Goal: Task Accomplishment & Management: Manage account settings

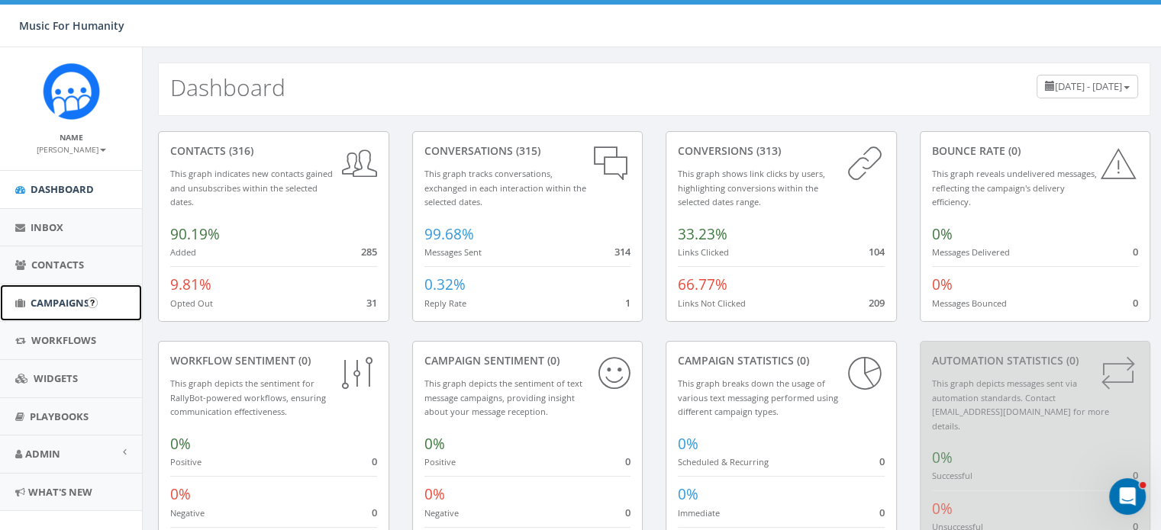
click at [49, 305] on span "Campaigns" at bounding box center [60, 303] width 59 height 14
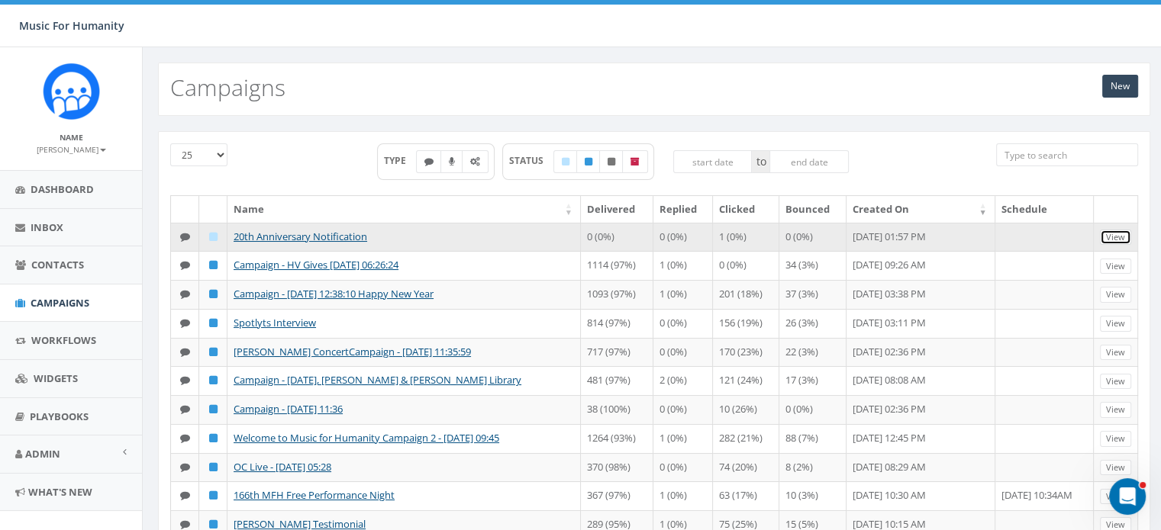
click at [1112, 234] on link "View" at bounding box center [1115, 238] width 31 height 16
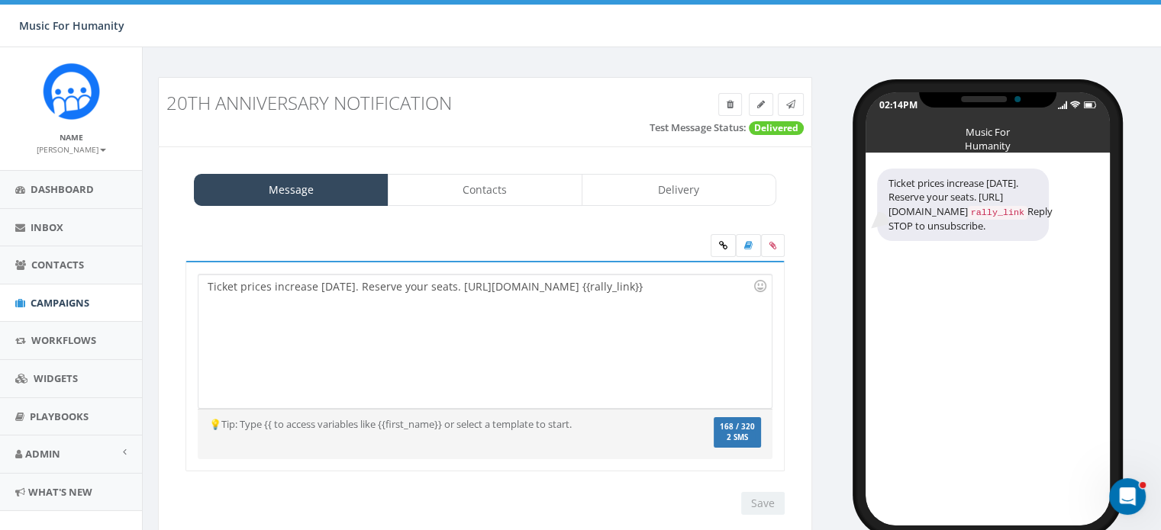
click at [207, 283] on div "Ticket prices increase on Wednesday. Reserve your seats. https://event.auctria.…" at bounding box center [484, 342] width 572 height 134
click at [391, 287] on div "Ticket prices increase on Wednesday. Reserve your seats. https://event.auctria.…" at bounding box center [484, 342] width 572 height 134
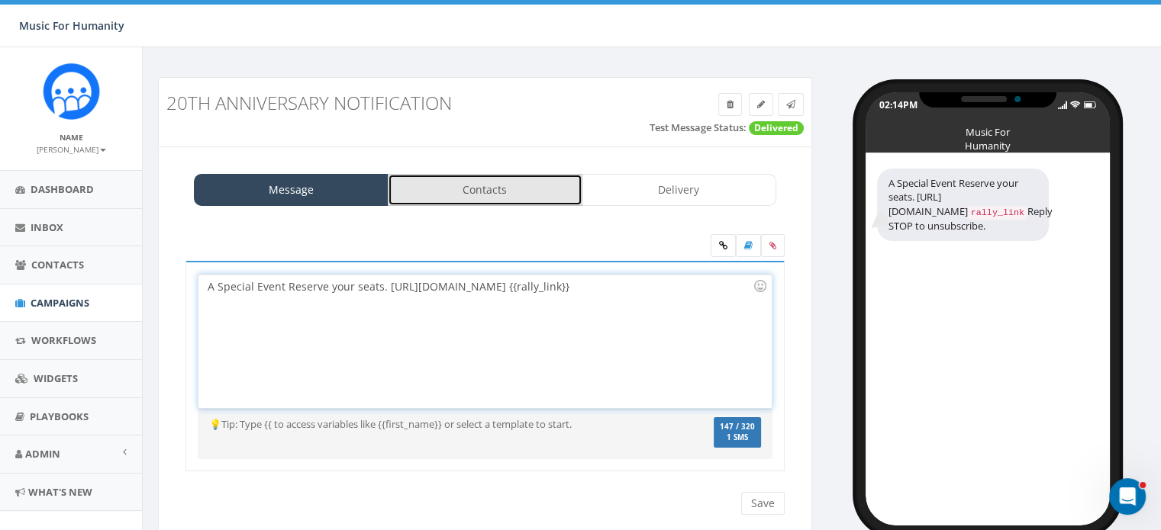
click at [468, 191] on link "Contacts" at bounding box center [485, 190] width 195 height 32
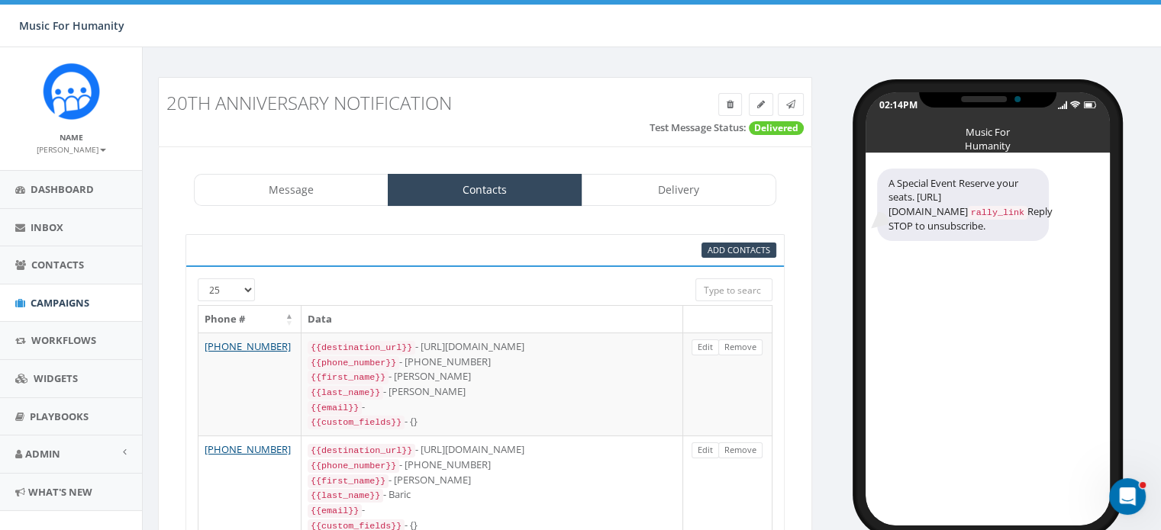
click at [248, 291] on select "25 50 100" at bounding box center [226, 289] width 57 height 23
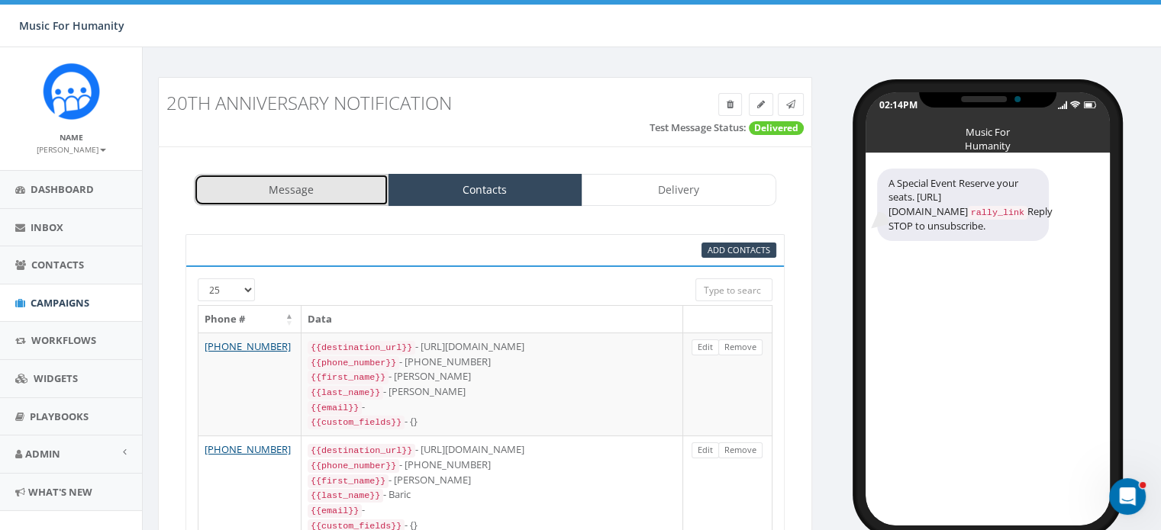
click at [308, 194] on link "Message" at bounding box center [291, 190] width 195 height 32
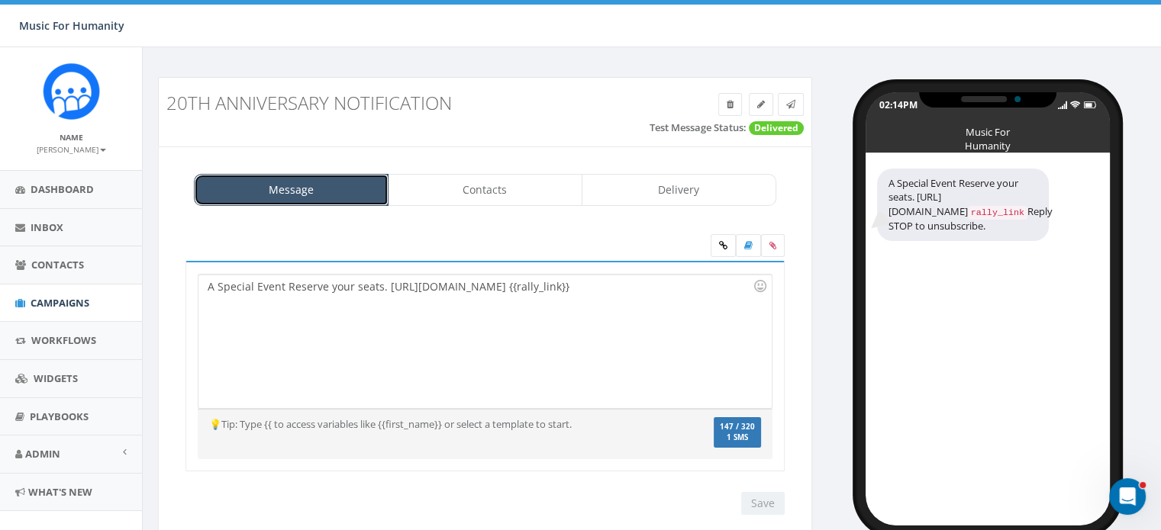
scroll to position [43, 0]
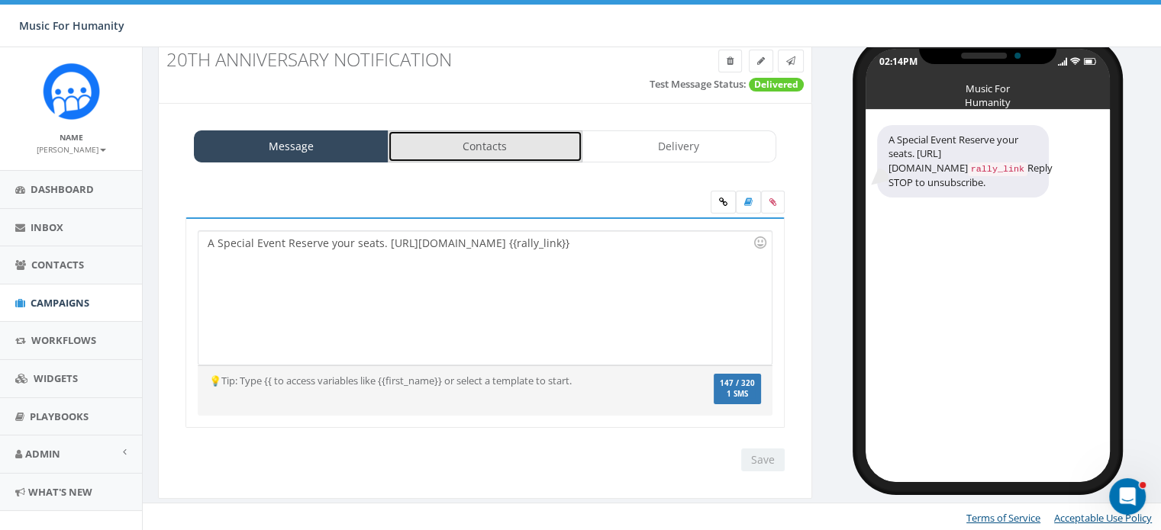
click at [517, 143] on link "Contacts" at bounding box center [485, 146] width 195 height 32
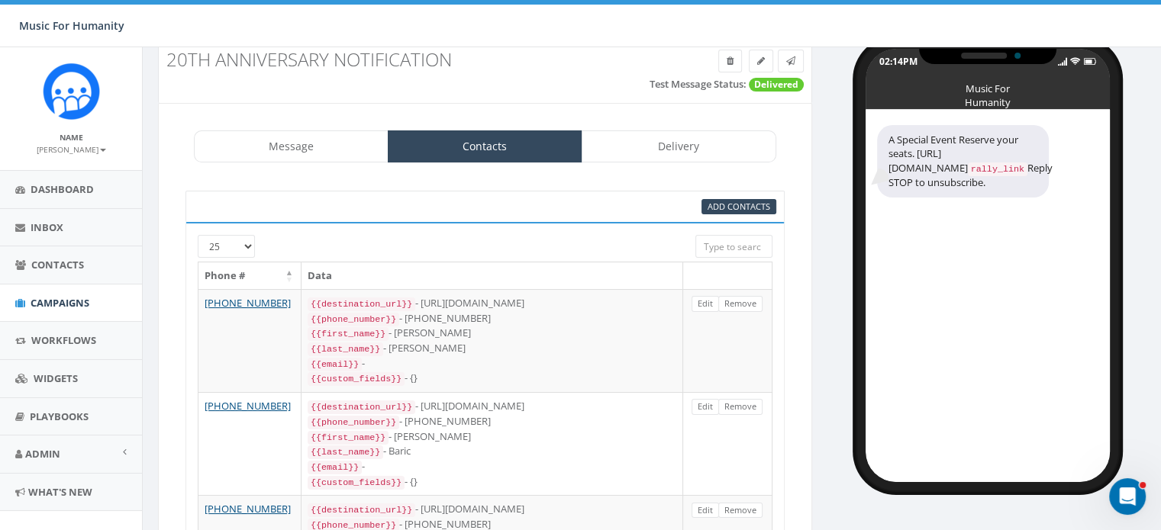
click at [244, 240] on div at bounding box center [460, 242] width 448 height 14
click at [758, 205] on span "Add Contacts" at bounding box center [738, 206] width 63 height 11
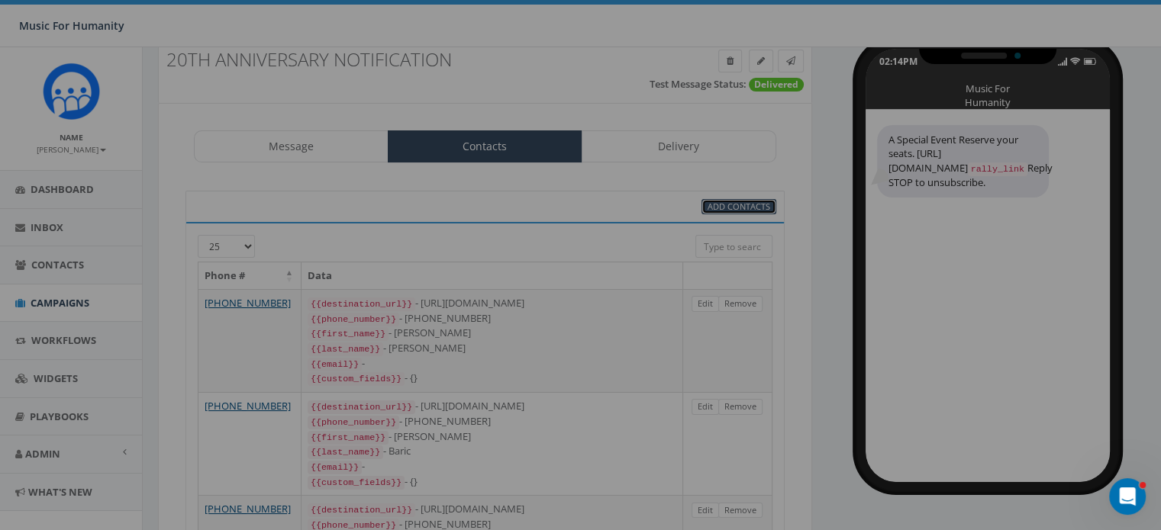
select select
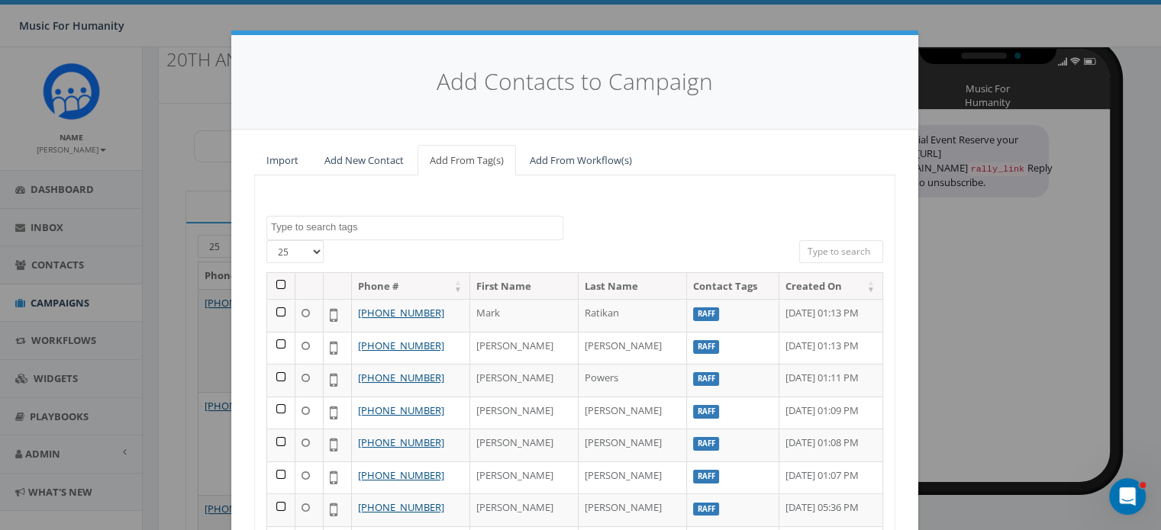
click at [311, 249] on select "25 50 100" at bounding box center [294, 251] width 57 height 23
click at [274, 283] on th at bounding box center [281, 286] width 28 height 27
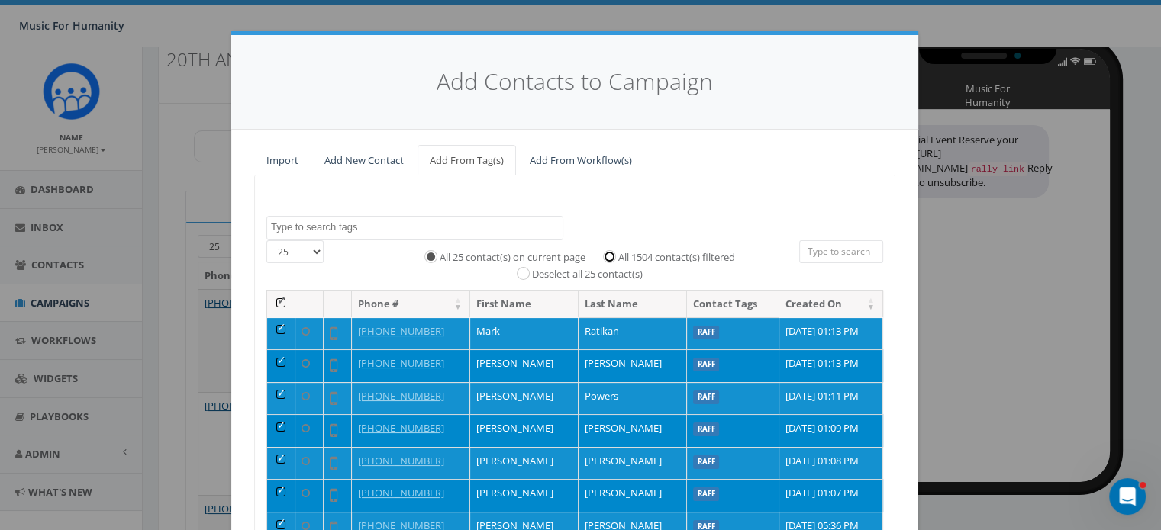
click at [608, 256] on input "All 1504 contact(s) filtered" at bounding box center [613, 256] width 10 height 10
radio input "true"
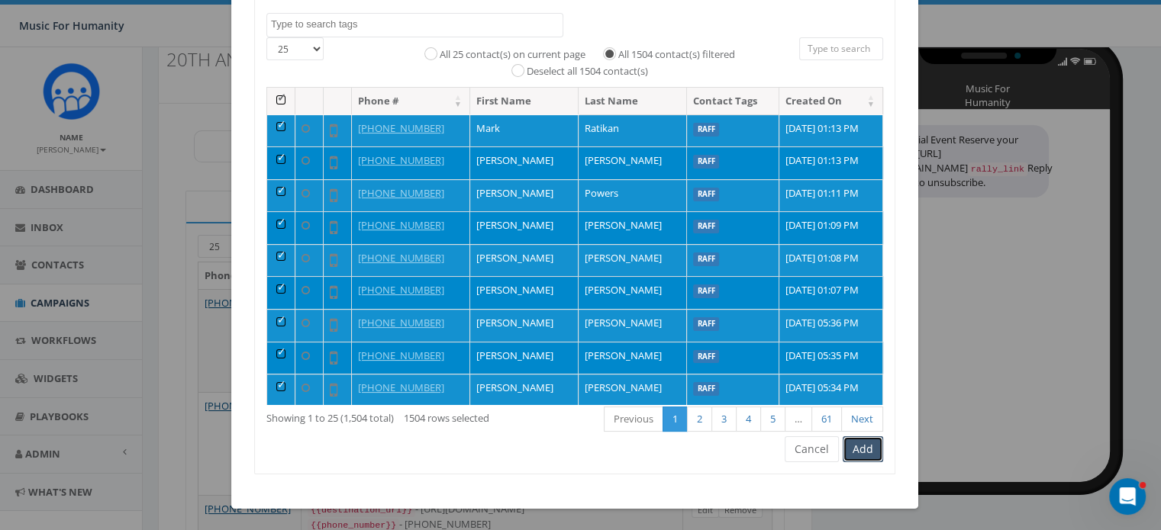
click at [859, 449] on button "Add" at bounding box center [862, 449] width 40 height 26
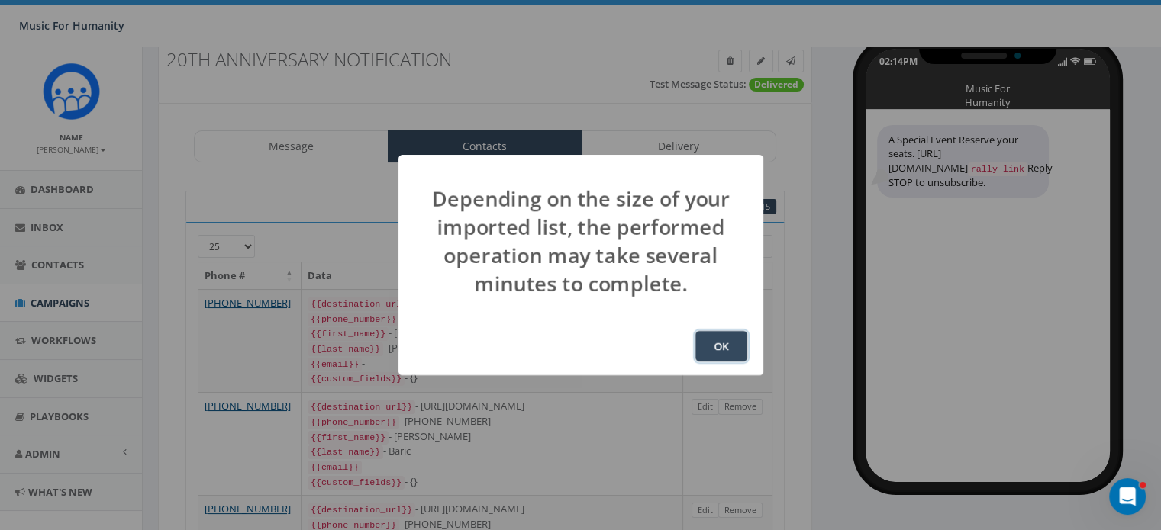
click at [726, 344] on button "OK" at bounding box center [721, 346] width 52 height 31
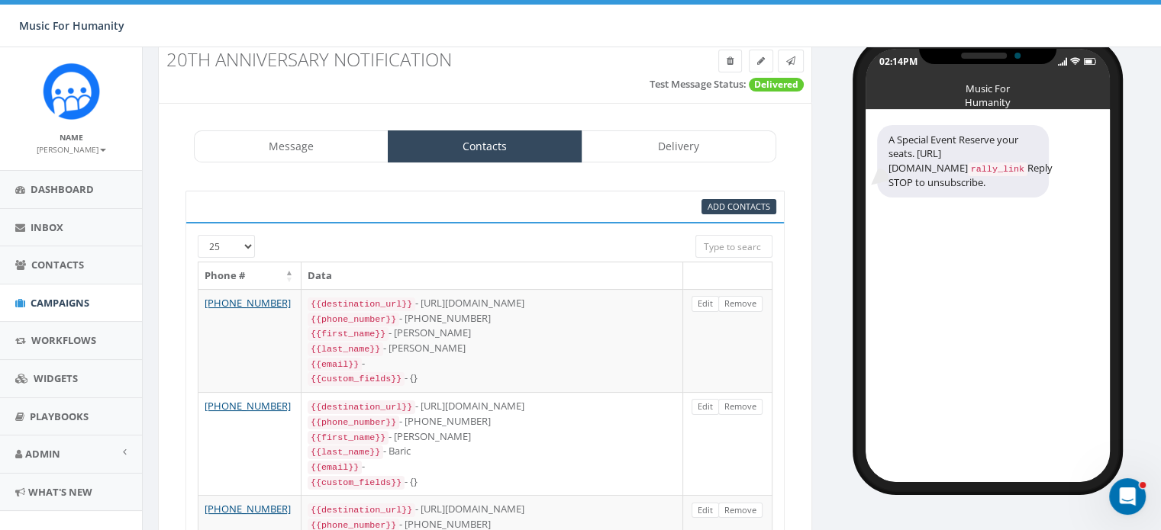
scroll to position [217, 0]
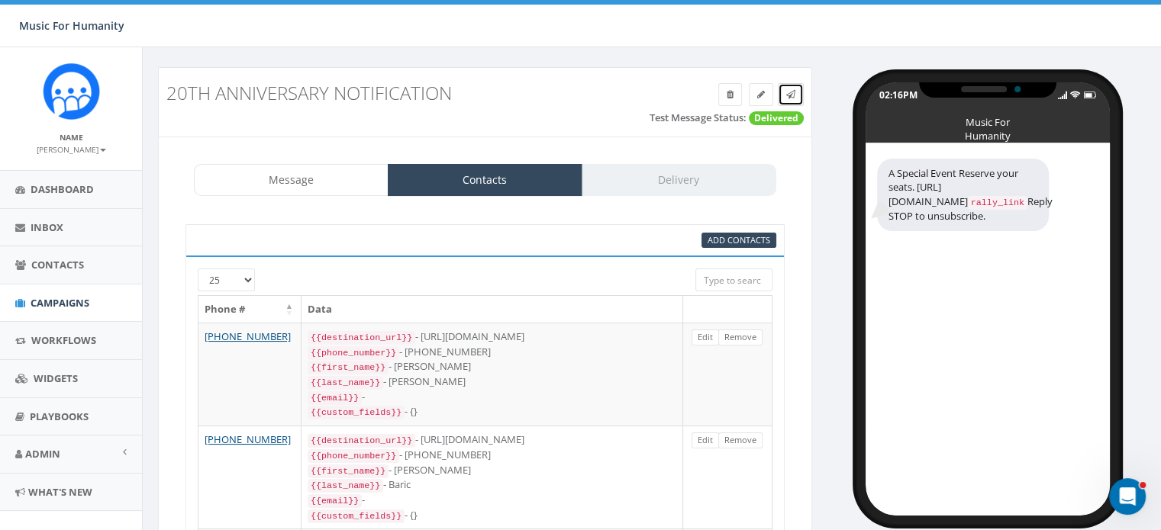
click at [790, 95] on icon at bounding box center [790, 94] width 9 height 9
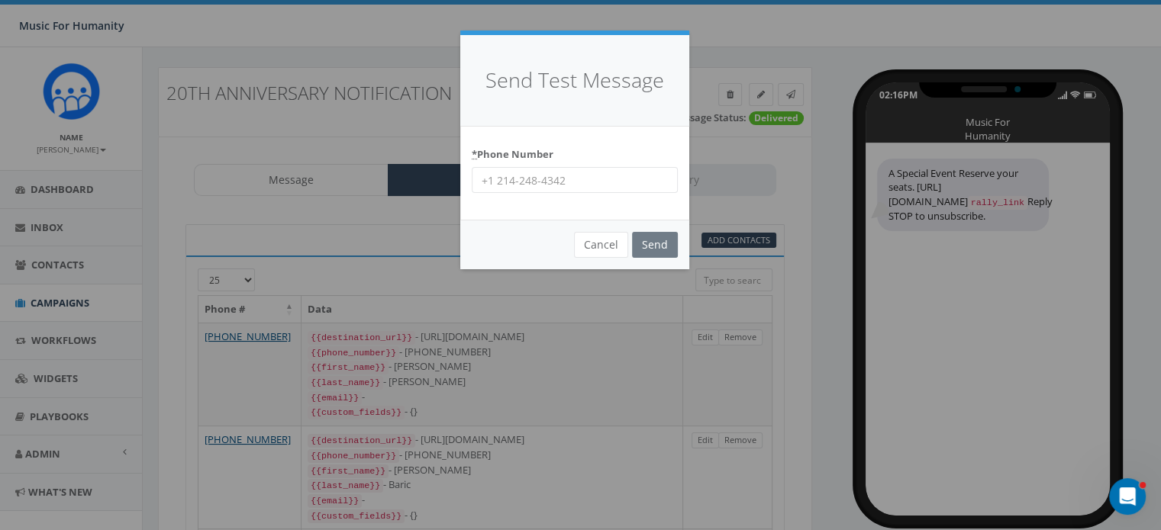
click at [542, 173] on input "* Phone Number" at bounding box center [575, 180] width 206 height 26
type input "8459886411"
click at [642, 243] on input "Send" at bounding box center [655, 245] width 46 height 26
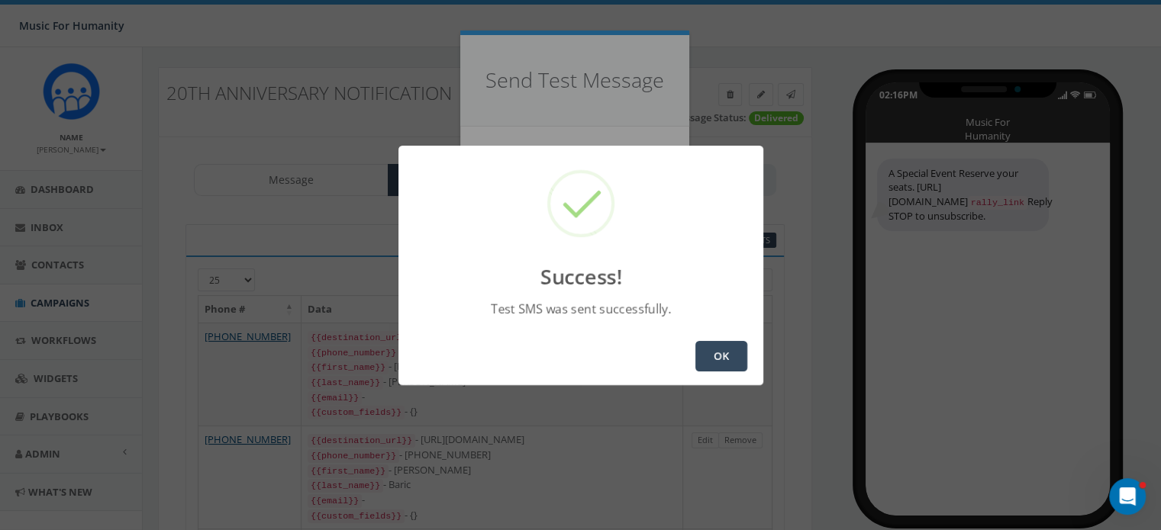
click at [718, 351] on button "OK" at bounding box center [721, 356] width 52 height 31
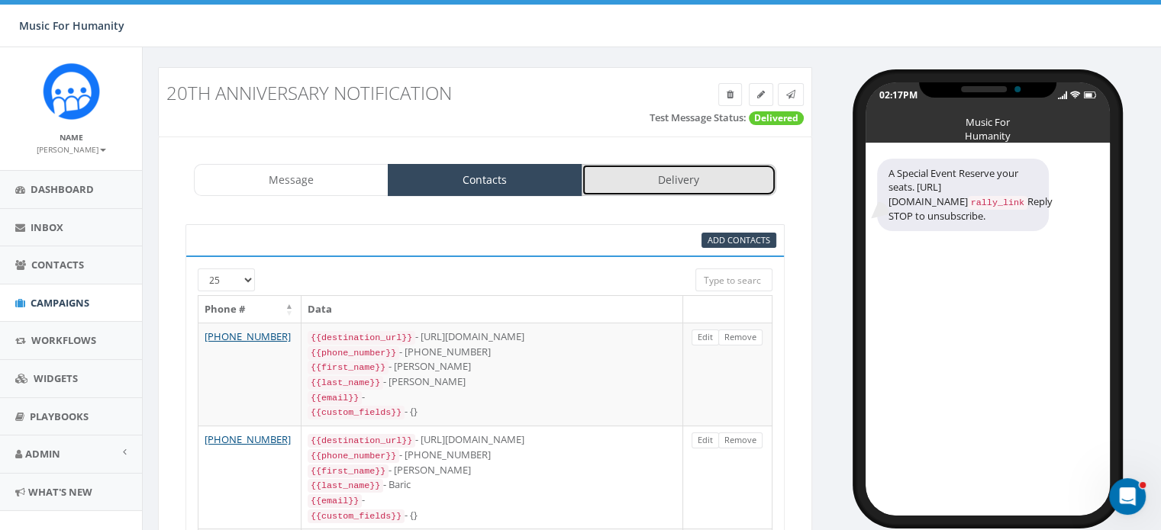
click at [663, 179] on link "Delivery" at bounding box center [678, 180] width 195 height 32
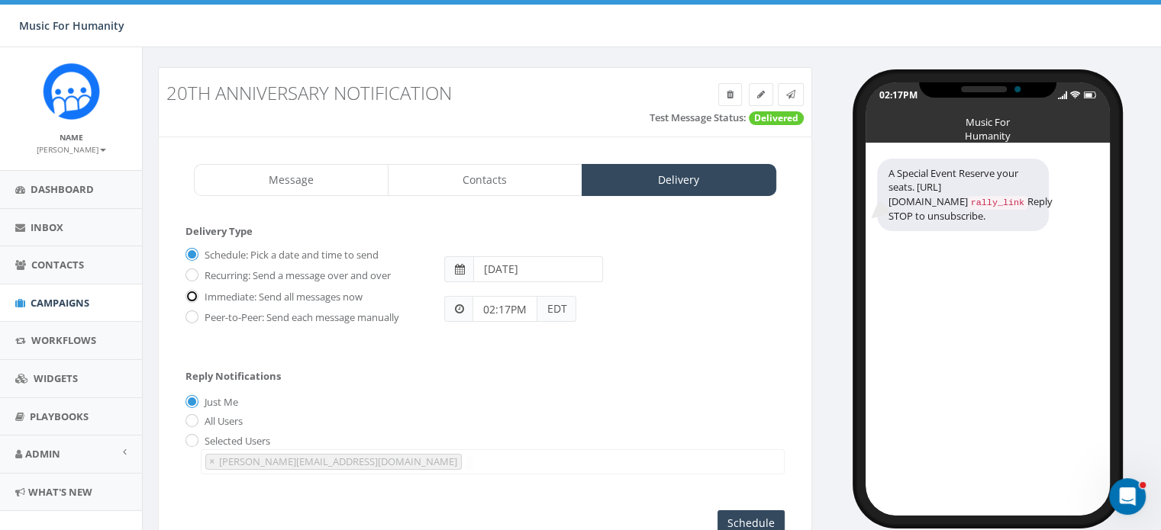
click at [192, 294] on input "Immediate: Send all messages now" at bounding box center [190, 297] width 10 height 10
radio input "true"
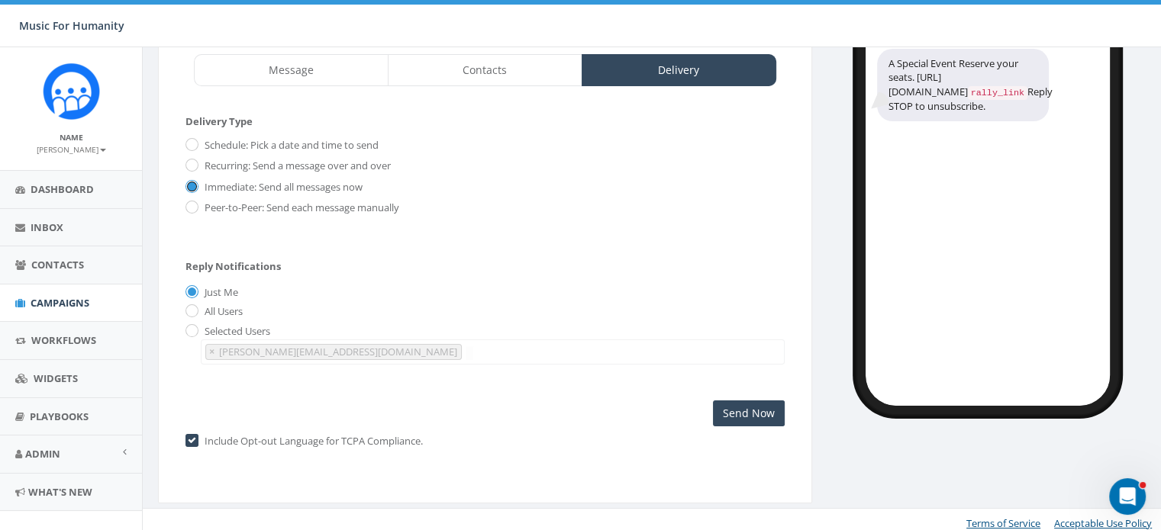
scroll to position [123, 0]
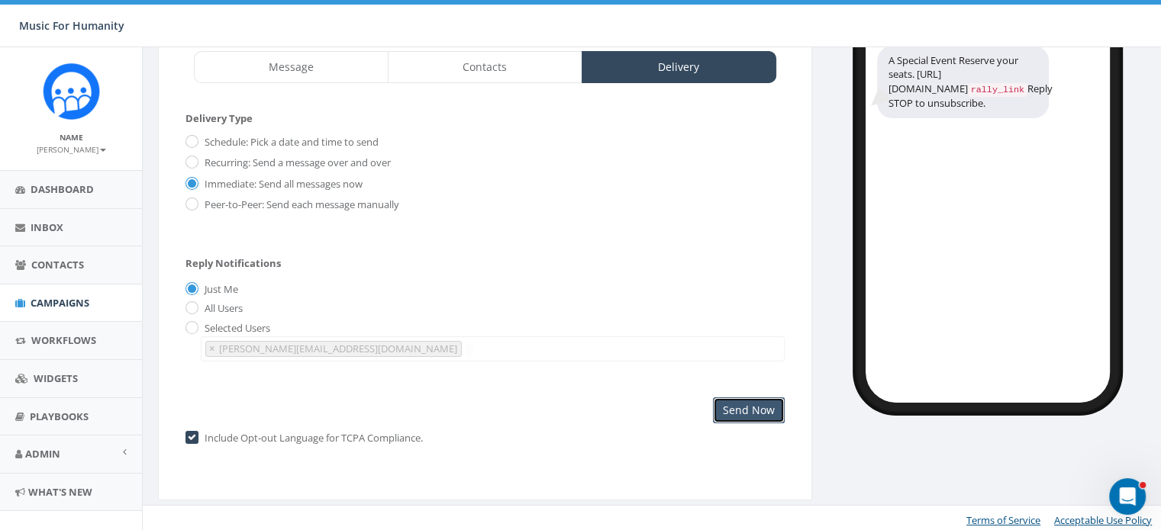
click at [731, 405] on input "Send Now" at bounding box center [749, 411] width 72 height 26
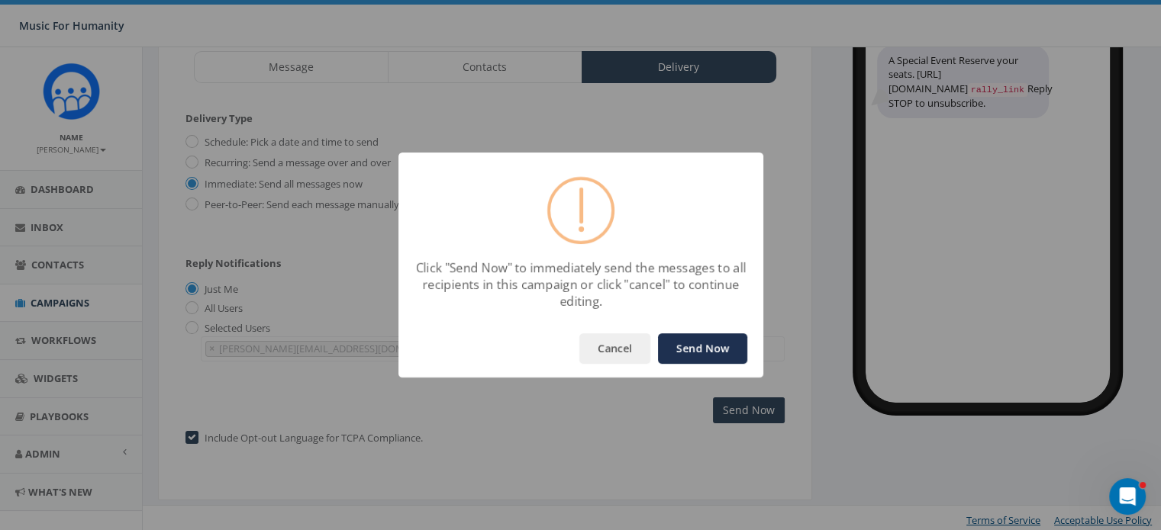
click at [703, 342] on button "Send Now" at bounding box center [702, 348] width 89 height 31
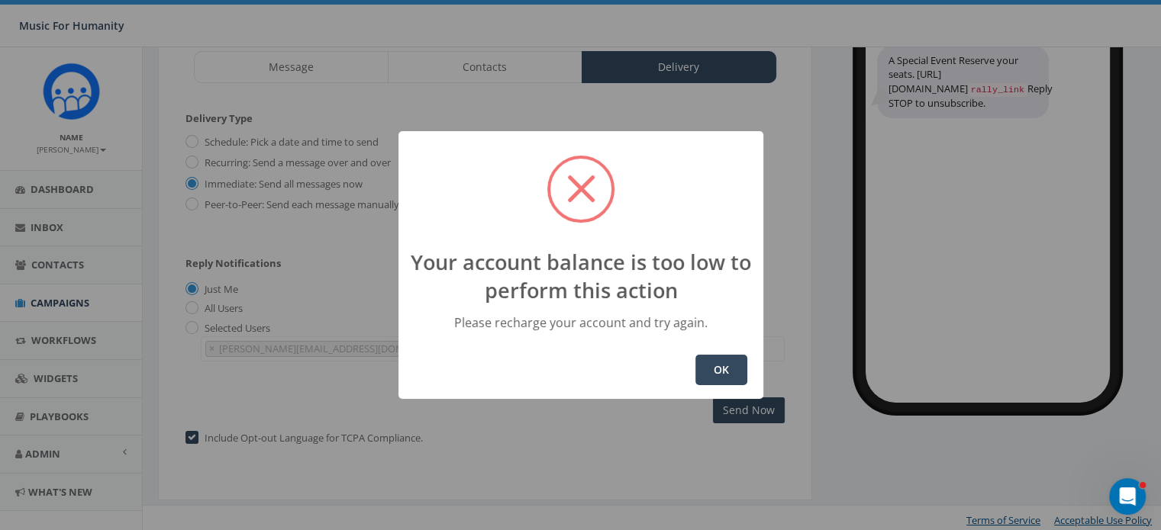
click at [718, 368] on button "OK" at bounding box center [721, 370] width 52 height 31
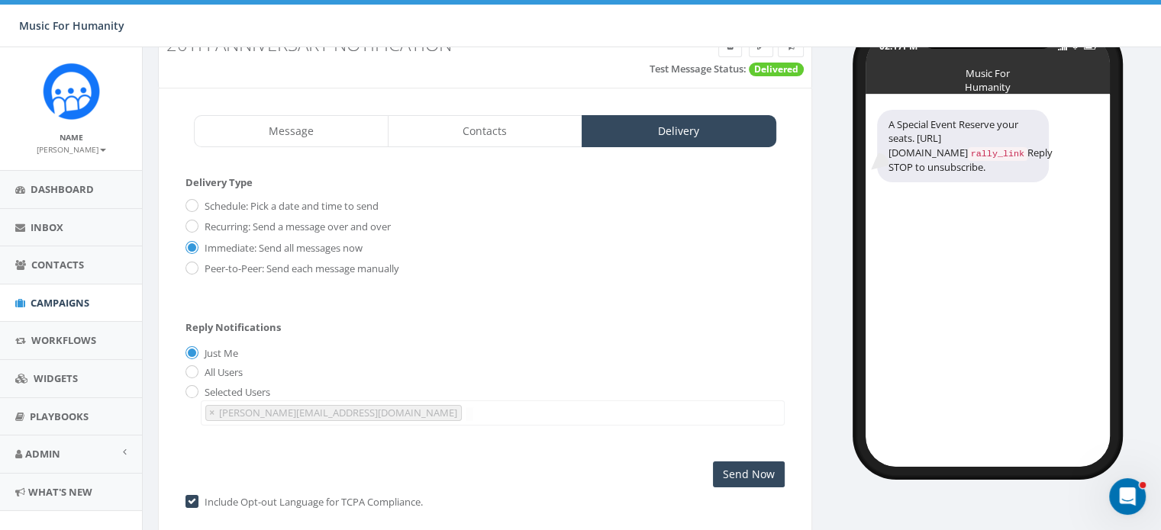
scroll to position [0, 0]
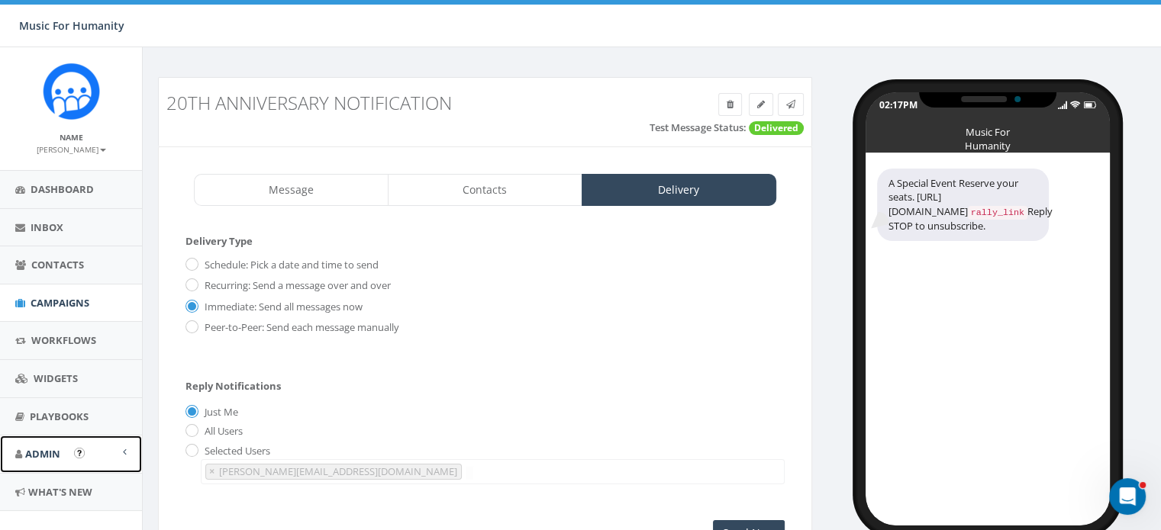
click at [49, 450] on span "Admin" at bounding box center [42, 454] width 35 height 14
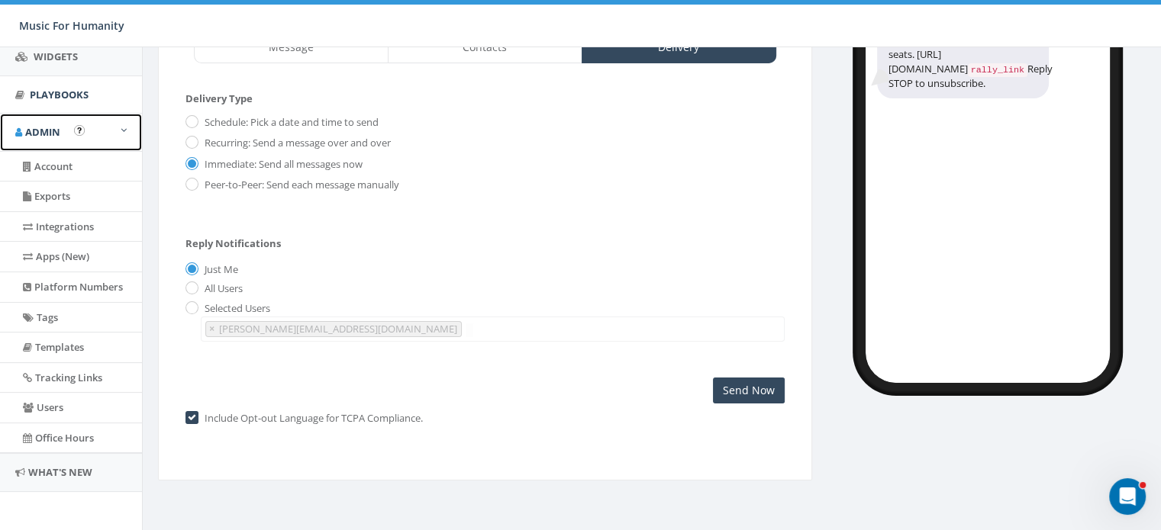
scroll to position [150, 0]
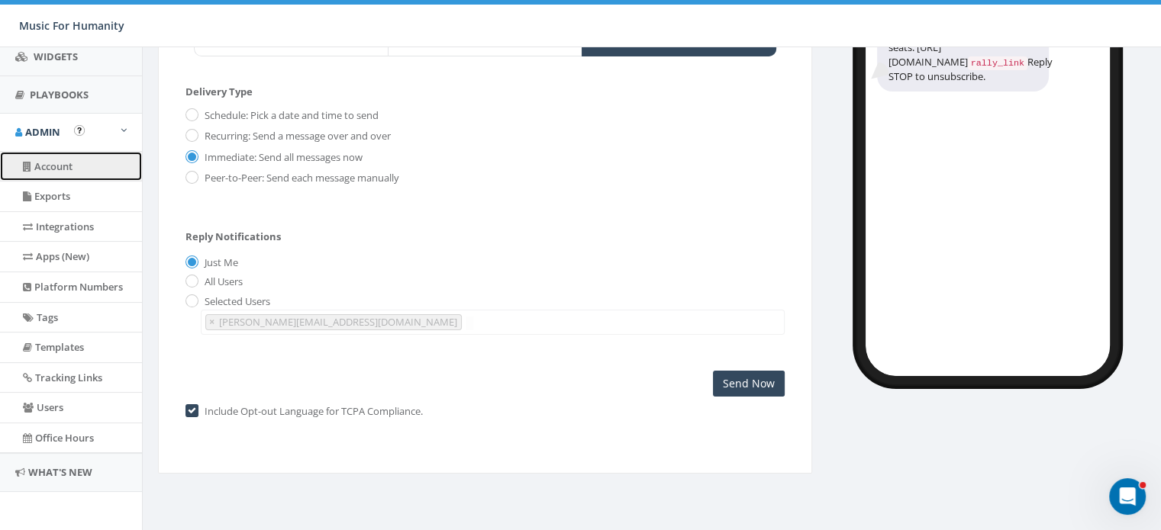
click at [47, 163] on link "Account" at bounding box center [71, 167] width 142 height 30
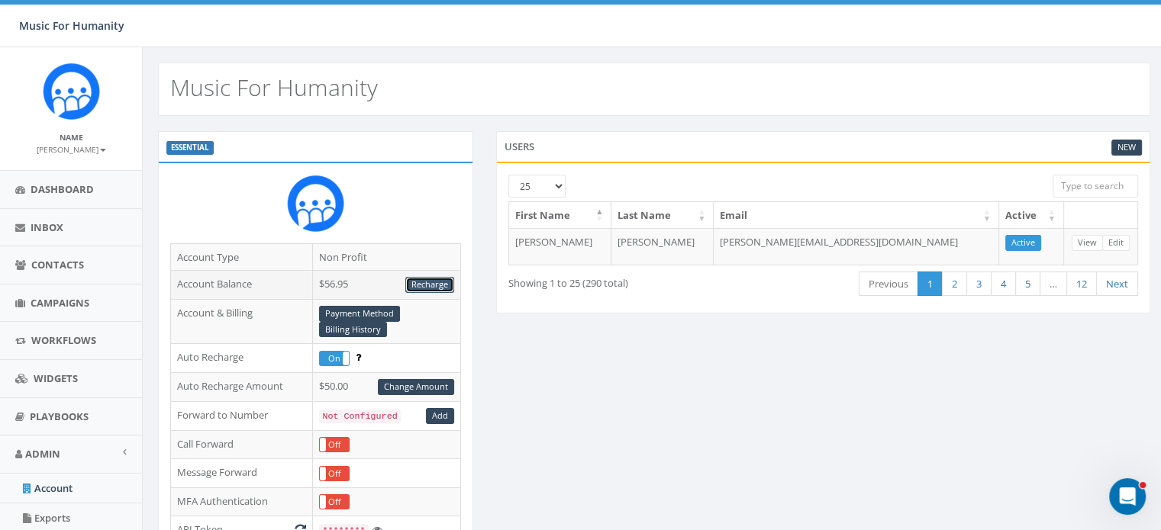
click at [427, 280] on link "Recharge" at bounding box center [429, 285] width 49 height 16
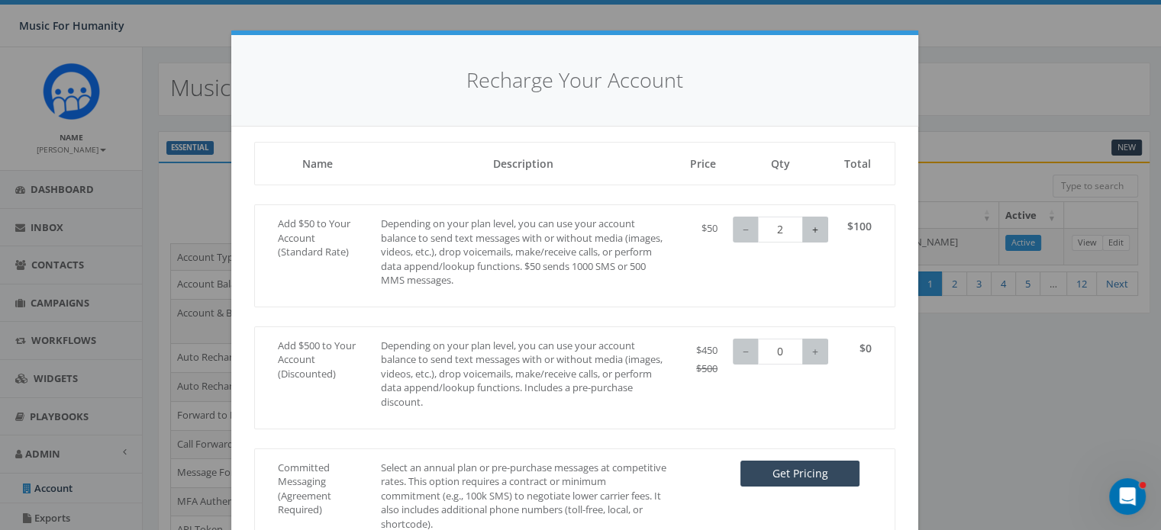
click at [813, 228] on button "+" at bounding box center [815, 230] width 26 height 26
type input "2"
click at [738, 230] on button "−" at bounding box center [745, 230] width 26 height 26
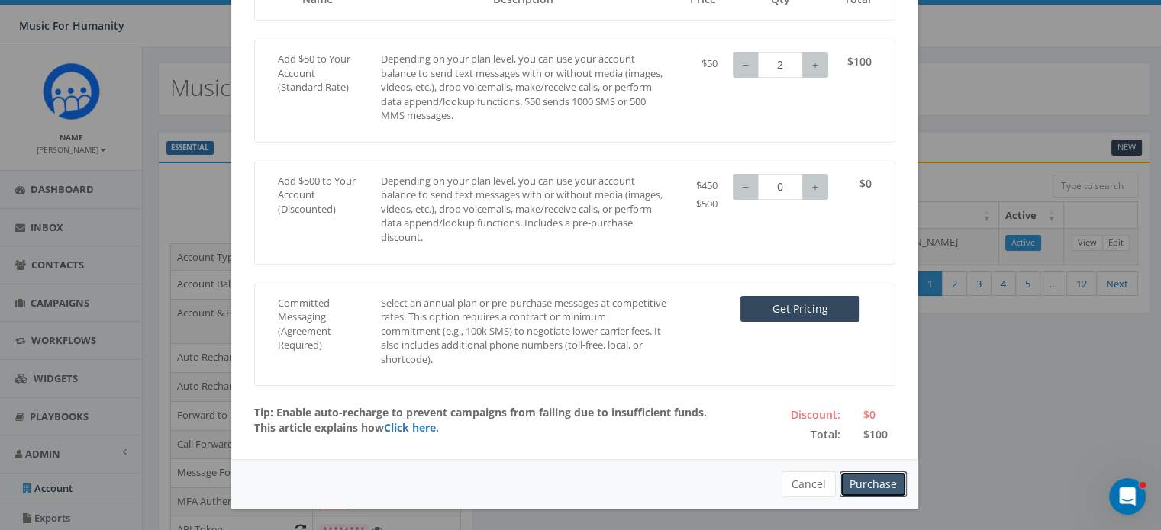
click at [857, 484] on button "Purchase" at bounding box center [872, 485] width 67 height 26
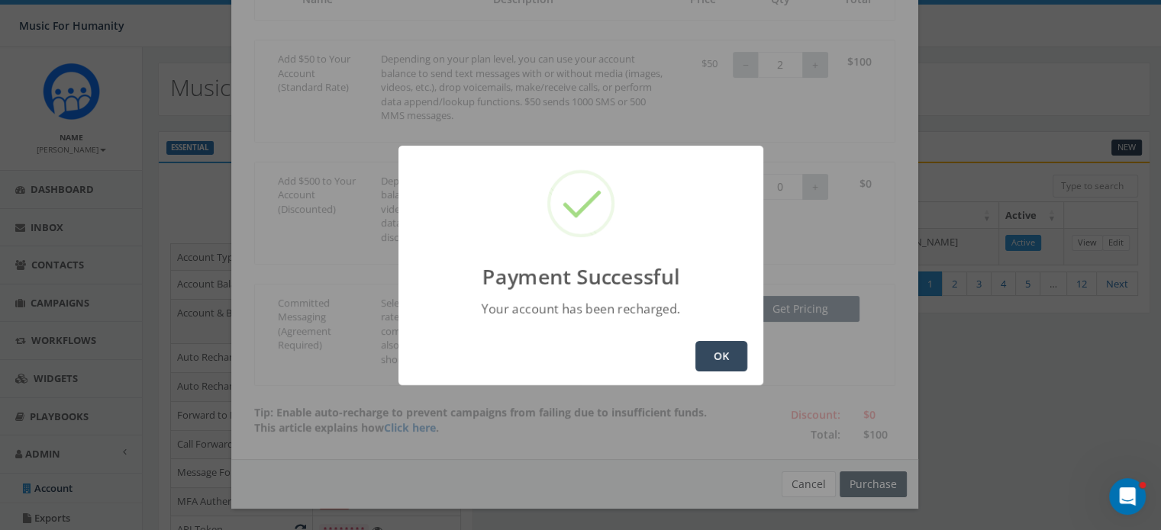
click at [717, 354] on button "OK" at bounding box center [721, 356] width 52 height 31
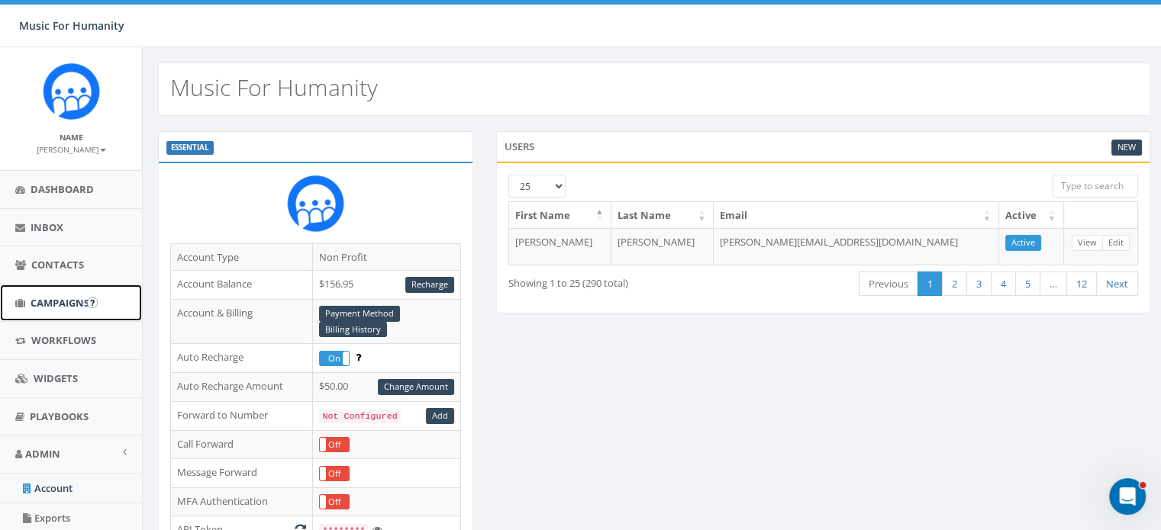
click at [55, 303] on span "Campaigns" at bounding box center [60, 303] width 59 height 14
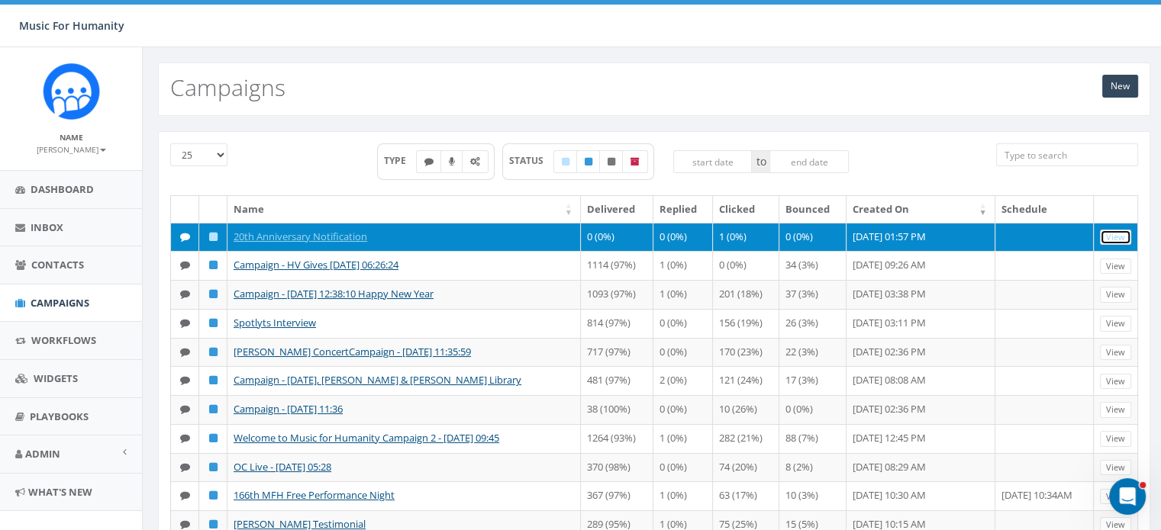
click at [1116, 234] on link "View" at bounding box center [1115, 238] width 31 height 16
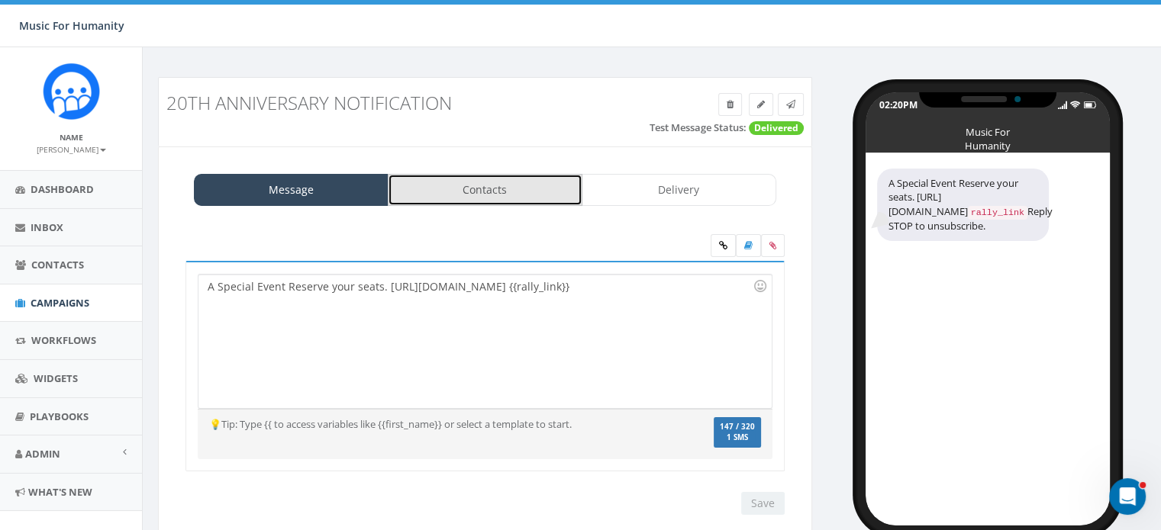
click at [504, 192] on link "Contacts" at bounding box center [485, 190] width 195 height 32
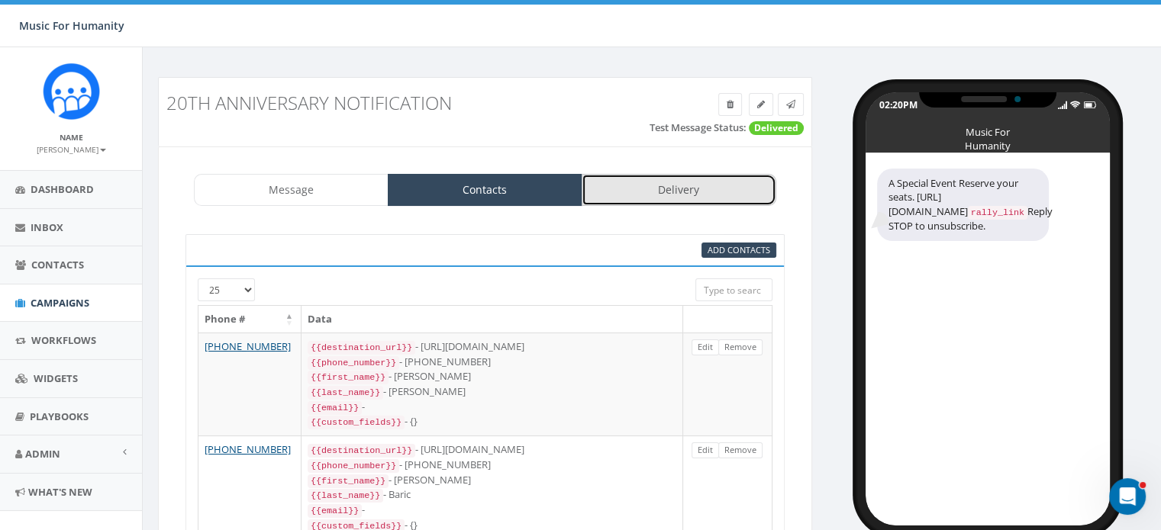
click at [673, 187] on link "Delivery" at bounding box center [678, 190] width 195 height 32
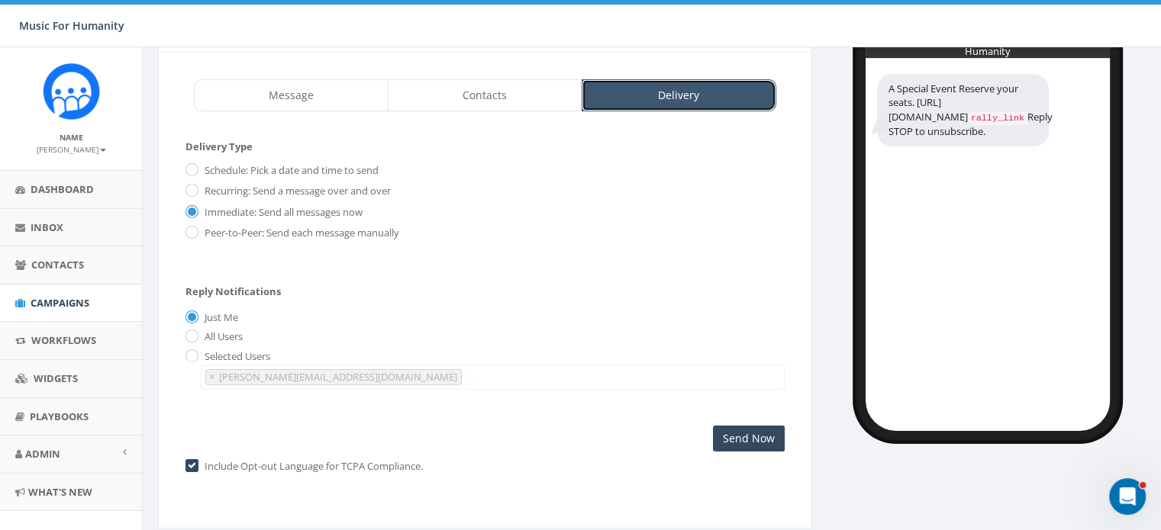
scroll to position [123, 0]
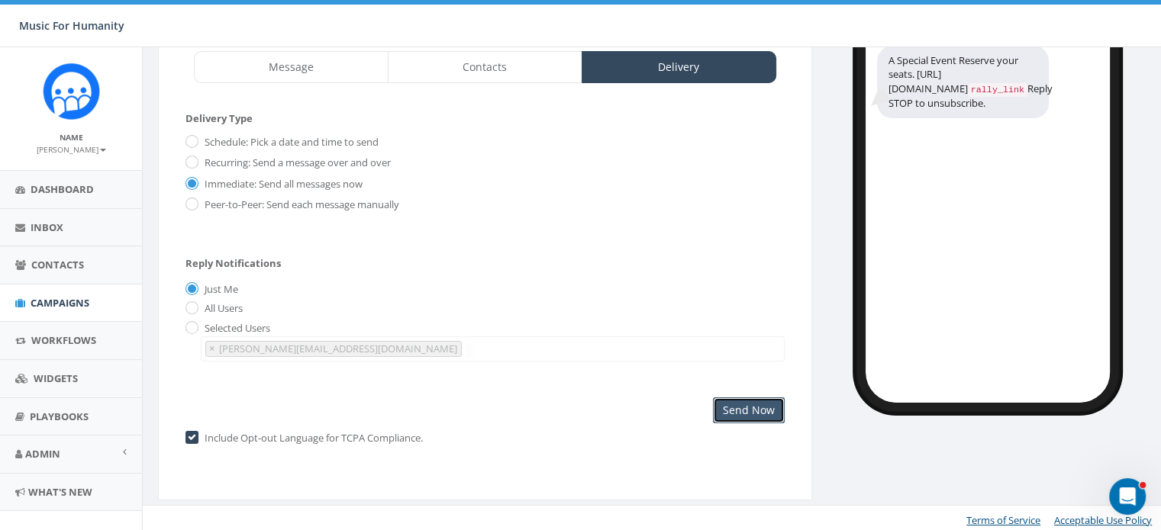
click at [739, 407] on input "Send Now" at bounding box center [749, 411] width 72 height 26
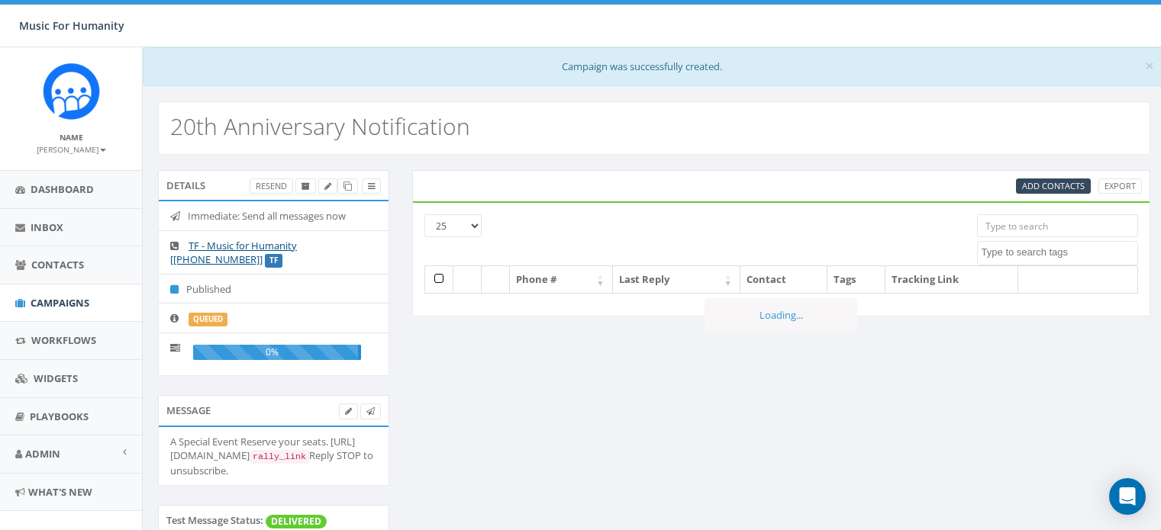
select select
